Goal: Information Seeking & Learning: Learn about a topic

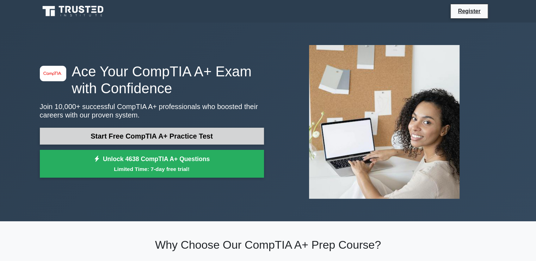
click at [175, 131] on link "Start Free CompTIA A+ Practice Test" at bounding box center [152, 136] width 224 height 17
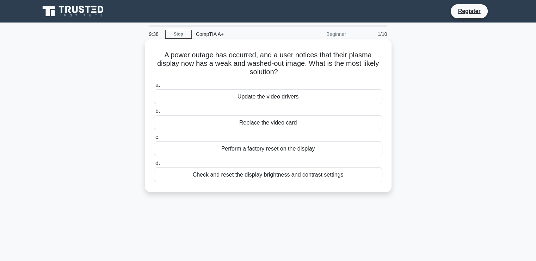
click at [265, 125] on div "Replace the video card" at bounding box center [268, 122] width 228 height 15
click at [154, 114] on input "b. Replace the video card" at bounding box center [154, 111] width 0 height 5
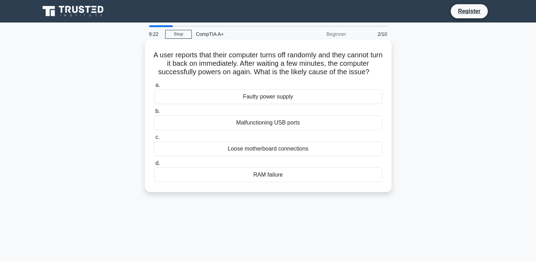
click at [273, 178] on div "RAM failure" at bounding box center [268, 175] width 228 height 15
click at [154, 166] on input "d. RAM failure" at bounding box center [154, 163] width 0 height 5
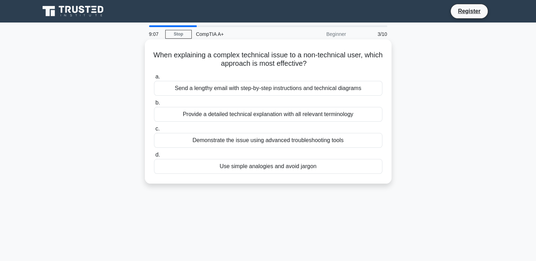
click at [271, 118] on div "Provide a detailed technical explanation with all relevant terminology" at bounding box center [268, 114] width 228 height 15
click at [154, 105] on input "b. Provide a detailed technical explanation with all relevant terminology" at bounding box center [154, 103] width 0 height 5
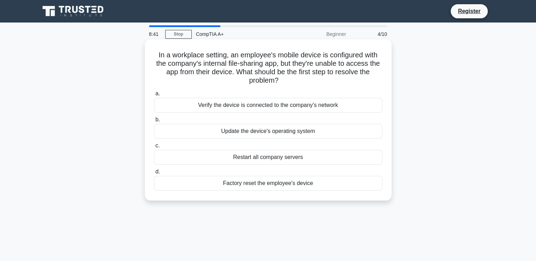
click at [231, 107] on div "Verify the device is connected to the company's network" at bounding box center [268, 105] width 228 height 15
click at [154, 96] on input "a. Verify the device is connected to the company's network" at bounding box center [154, 94] width 0 height 5
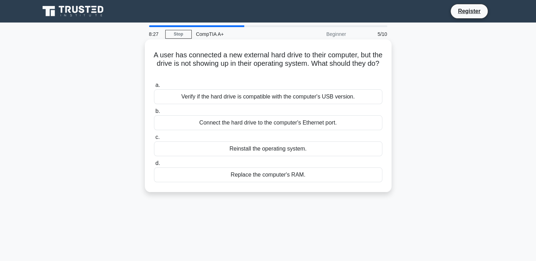
click at [286, 124] on div "Connect the hard drive to the computer's Ethernet port." at bounding box center [268, 122] width 228 height 15
click at [154, 114] on input "b. Connect the hard drive to the computer's Ethernet port." at bounding box center [154, 111] width 0 height 5
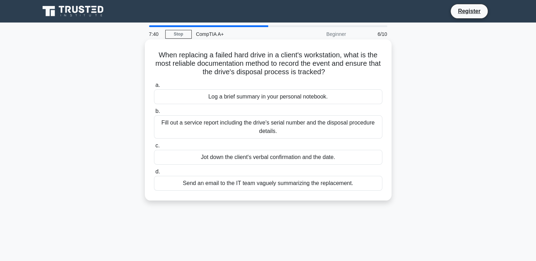
click at [304, 129] on div "Fill out a service report including the drive's serial number and the disposal …" at bounding box center [268, 126] width 228 height 23
click at [154, 114] on input "b. Fill out a service report including the drive's serial number and the dispos…" at bounding box center [154, 111] width 0 height 5
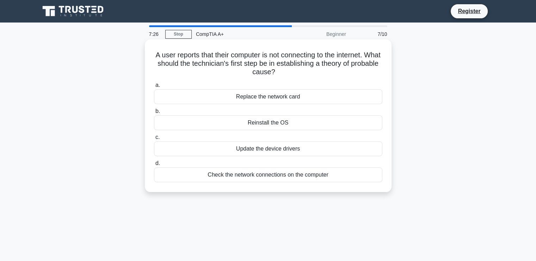
click at [288, 176] on div "Check the network connections on the computer" at bounding box center [268, 175] width 228 height 15
click at [154, 166] on input "d. Check the network connections on the computer" at bounding box center [154, 163] width 0 height 5
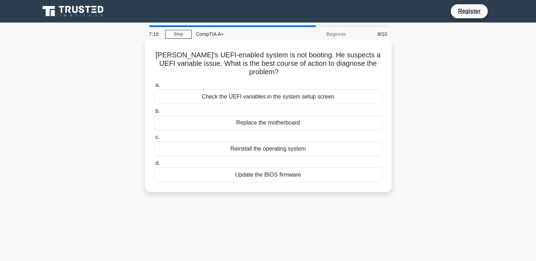
click at [241, 90] on div "Check the UEFI variables in the system setup screen" at bounding box center [268, 96] width 228 height 15
click at [154, 88] on input "a. Check the UEFI variables in the system setup screen" at bounding box center [154, 85] width 0 height 5
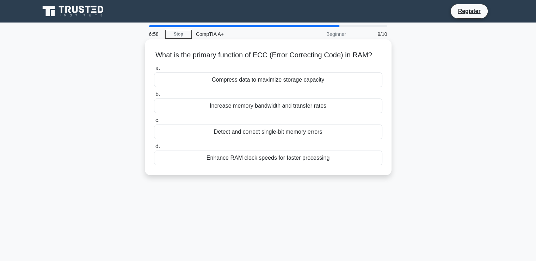
click at [279, 133] on div "Detect and correct single-bit memory errors" at bounding box center [268, 132] width 228 height 15
click at [154, 123] on input "c. Detect and correct single-bit memory errors" at bounding box center [154, 120] width 0 height 5
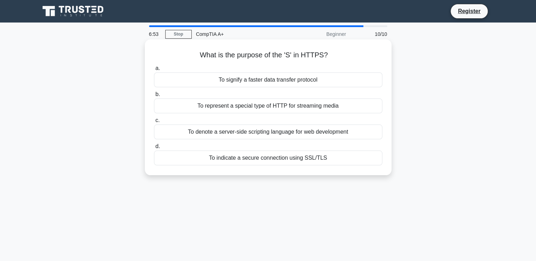
click at [304, 80] on div "To signify a faster data transfer protocol" at bounding box center [268, 80] width 228 height 15
click at [154, 71] on input "a. To signify a faster data transfer protocol" at bounding box center [154, 68] width 0 height 5
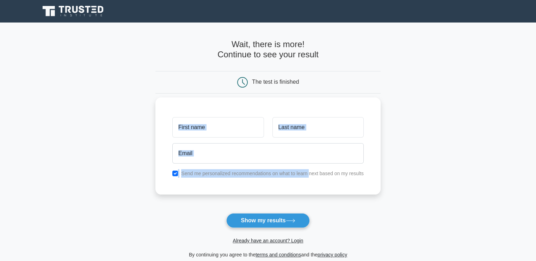
drag, startPoint x: 0, startPoint y: 0, endPoint x: 310, endPoint y: 193, distance: 364.8
click at [310, 193] on form "Wait, there is more! Continue to see your result The test is finished and the" at bounding box center [267, 149] width 225 height 220
click at [233, 137] on input "text" at bounding box center [217, 127] width 91 height 20
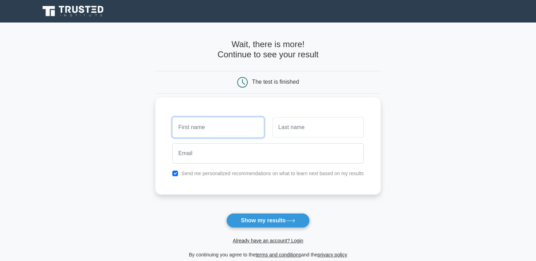
click at [233, 137] on input "text" at bounding box center [217, 127] width 91 height 20
type input "levi"
click at [299, 124] on input "text" at bounding box center [317, 127] width 91 height 20
type input "silas"
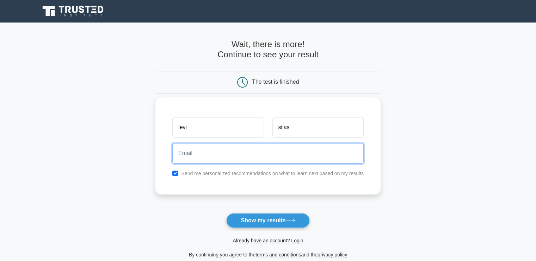
click at [262, 156] on input "email" at bounding box center [267, 153] width 191 height 20
click at [323, 157] on input "email" at bounding box center [267, 153] width 191 height 20
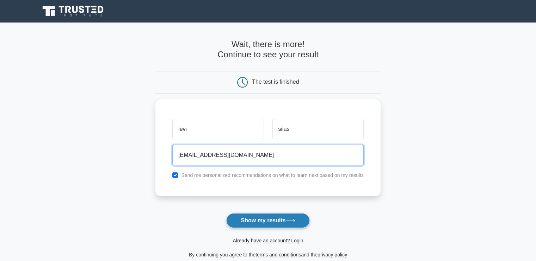
type input "silas.levi105@gmail.com"
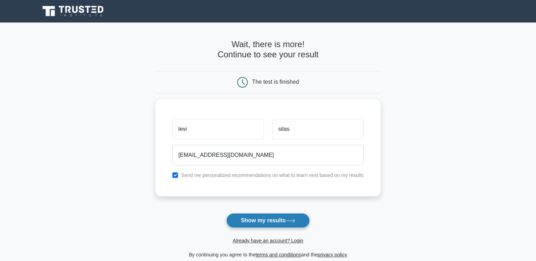
click at [274, 222] on button "Show my results" at bounding box center [267, 220] width 83 height 15
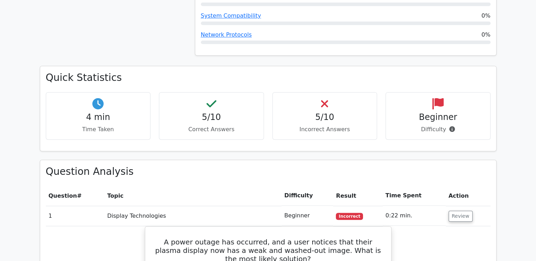
scroll to position [434, 0]
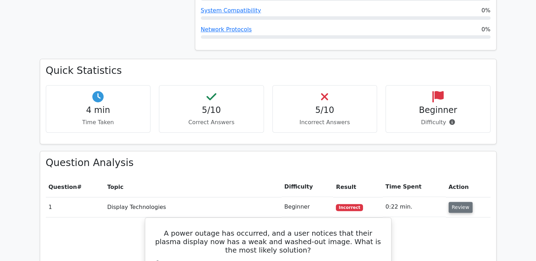
click at [458, 202] on button "Review" at bounding box center [460, 207] width 24 height 11
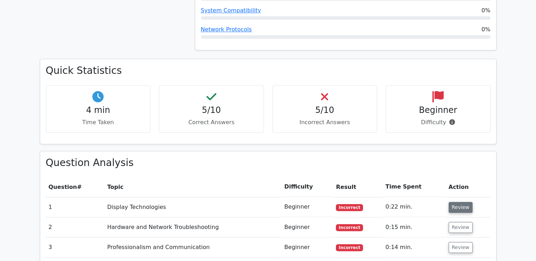
click at [458, 202] on button "Review" at bounding box center [460, 207] width 24 height 11
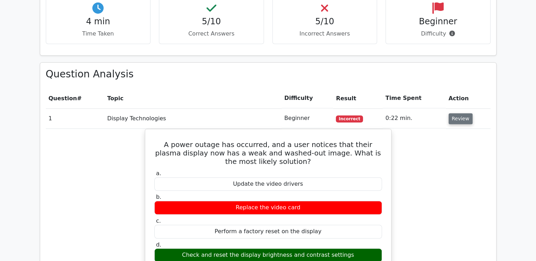
scroll to position [522, 0]
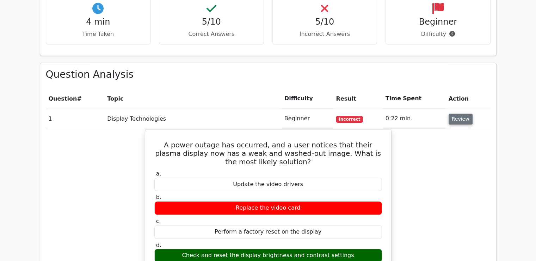
click at [456, 114] on button "Review" at bounding box center [460, 119] width 24 height 11
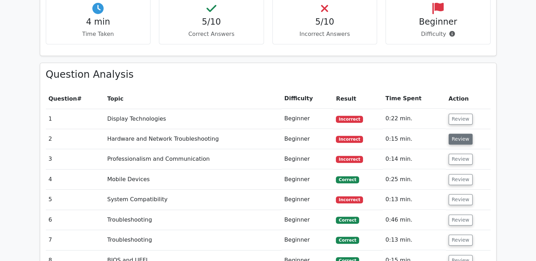
click at [461, 134] on button "Review" at bounding box center [460, 139] width 24 height 11
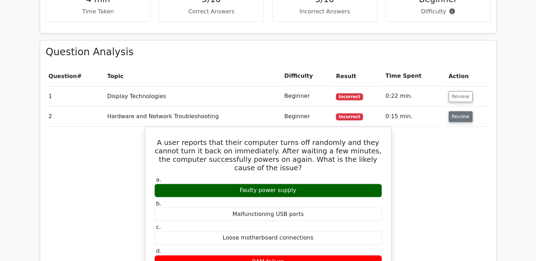
scroll to position [544, 0]
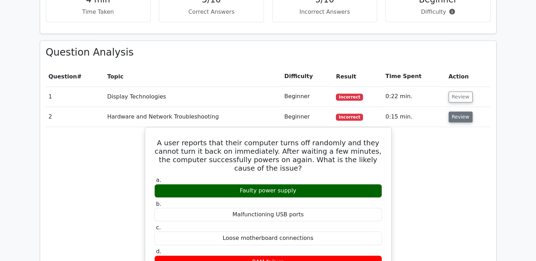
click at [459, 112] on button "Review" at bounding box center [460, 117] width 24 height 11
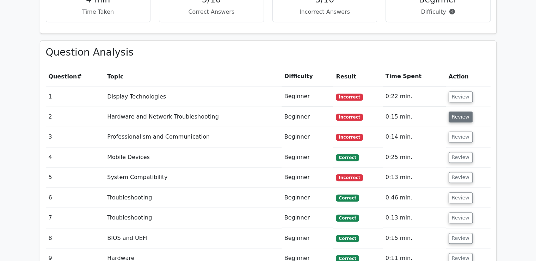
click at [459, 112] on button "Review" at bounding box center [460, 117] width 24 height 11
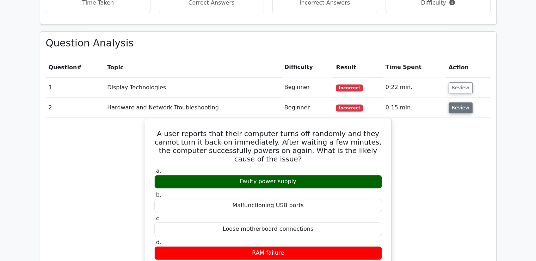
scroll to position [553, 0]
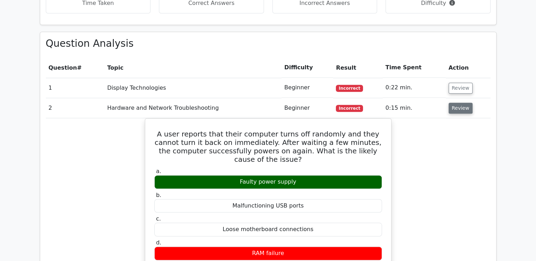
click at [459, 98] on td "Review" at bounding box center [467, 108] width 45 height 20
click at [457, 103] on button "Review" at bounding box center [460, 108] width 24 height 11
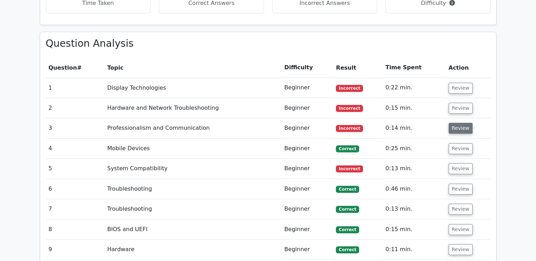
click at [459, 123] on button "Review" at bounding box center [460, 128] width 24 height 11
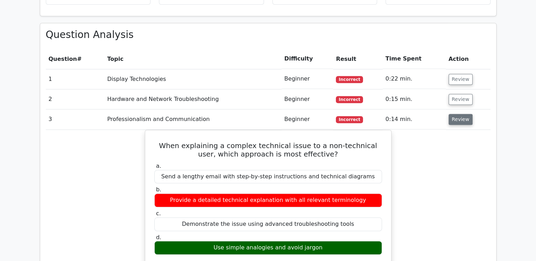
scroll to position [563, 0]
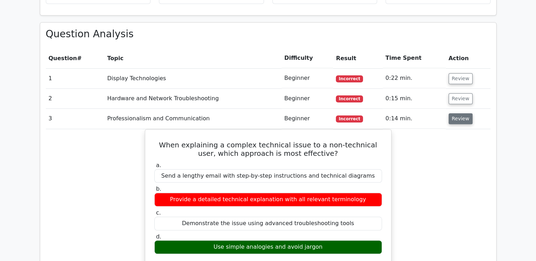
click at [459, 113] on button "Review" at bounding box center [460, 118] width 24 height 11
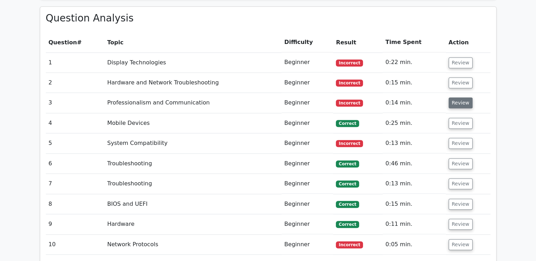
scroll to position [580, 0]
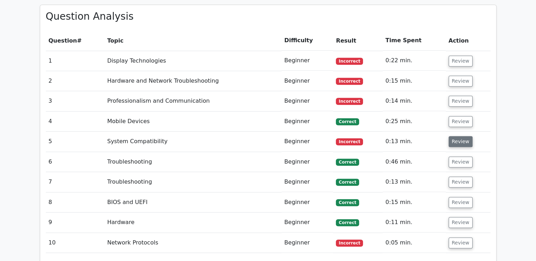
click at [463, 136] on button "Review" at bounding box center [460, 141] width 24 height 11
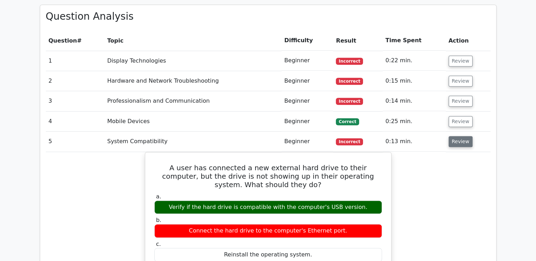
click at [465, 136] on button "Review" at bounding box center [460, 141] width 24 height 11
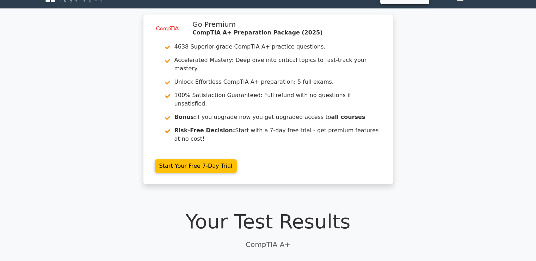
scroll to position [0, 0]
